Goal: Task Accomplishment & Management: Use online tool/utility

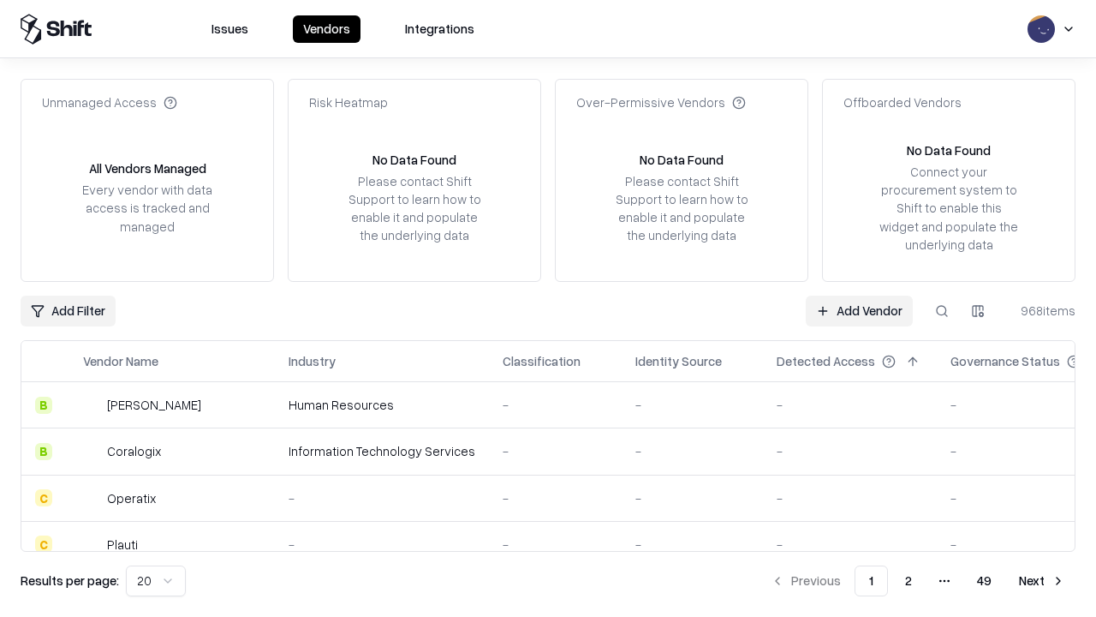
click at [859, 310] on link "Add Vendor" at bounding box center [859, 311] width 107 height 31
